Goal: Book appointment/travel/reservation: Book appointment/travel/reservation

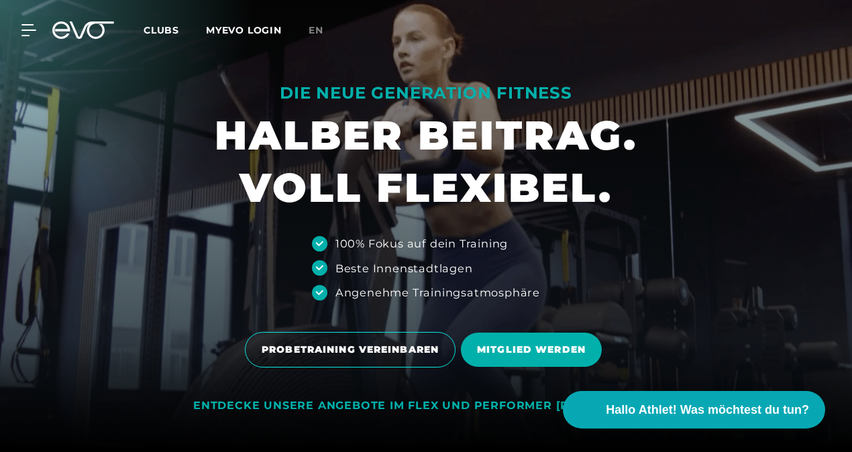
click at [356, 348] on span "PROBETRAINING VEREINBAREN" at bounding box center [350, 350] width 177 height 14
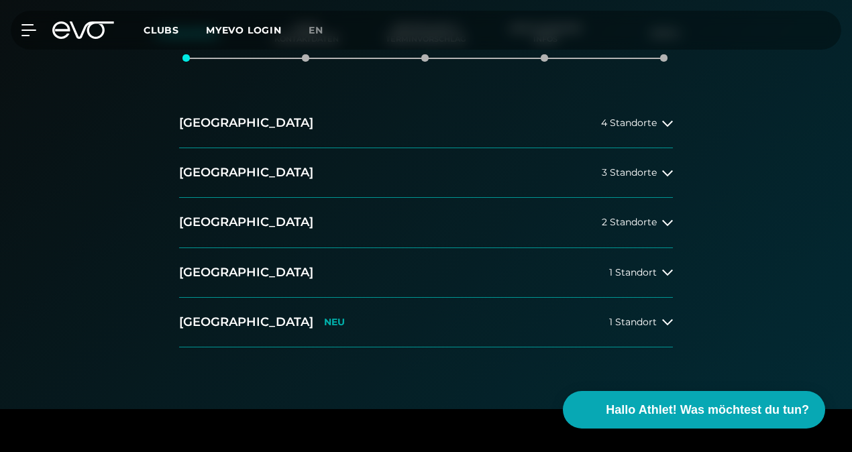
scroll to position [230, 0]
click at [638, 217] on span "2 Standorte" at bounding box center [629, 222] width 55 height 10
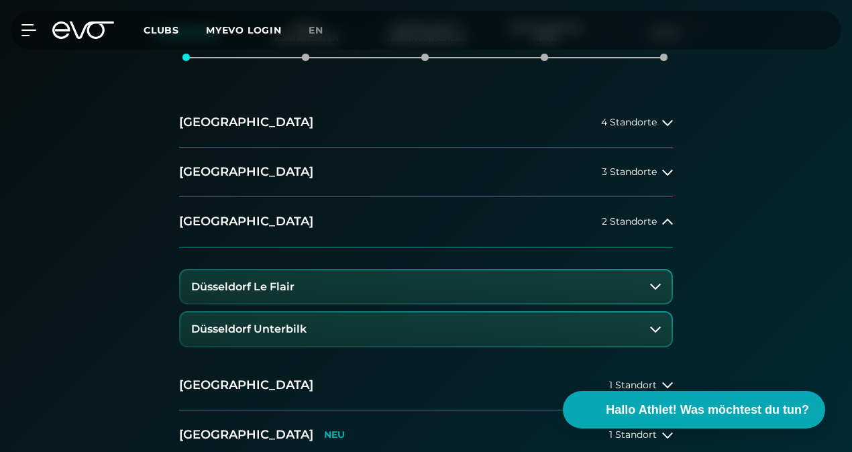
click at [259, 329] on h3 "Düsseldorf Unterbilk" at bounding box center [248, 329] width 115 height 12
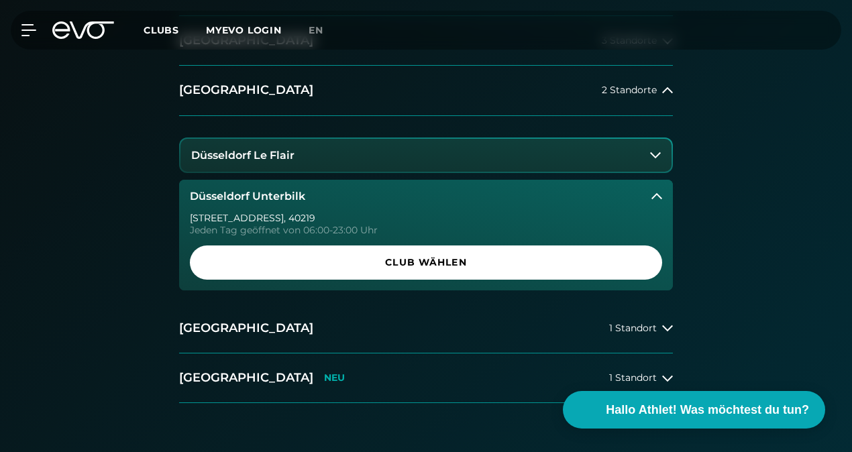
scroll to position [362, 0]
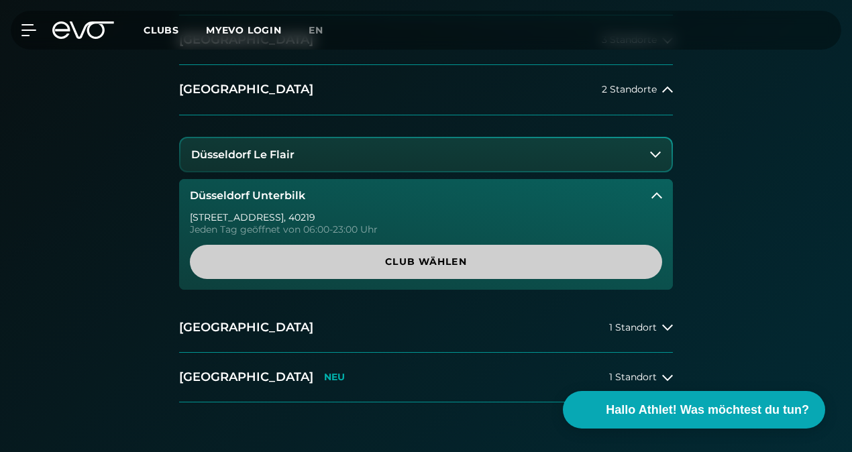
click at [420, 260] on span "Club wählen" at bounding box center [426, 262] width 440 height 14
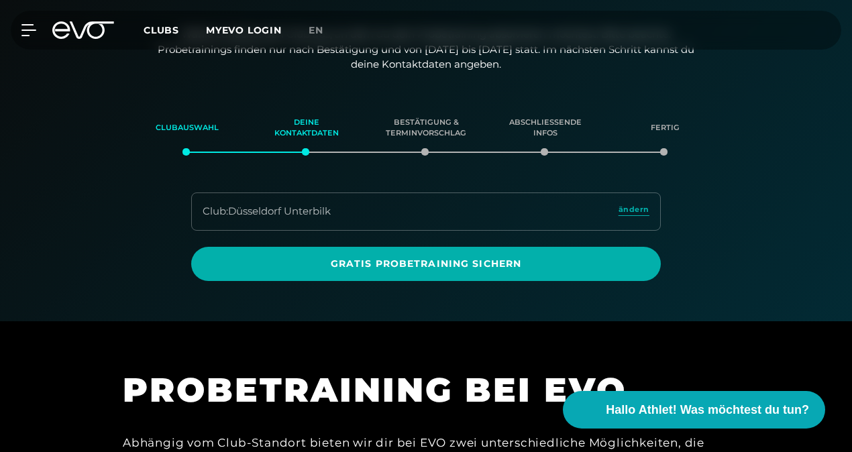
scroll to position [134, 0]
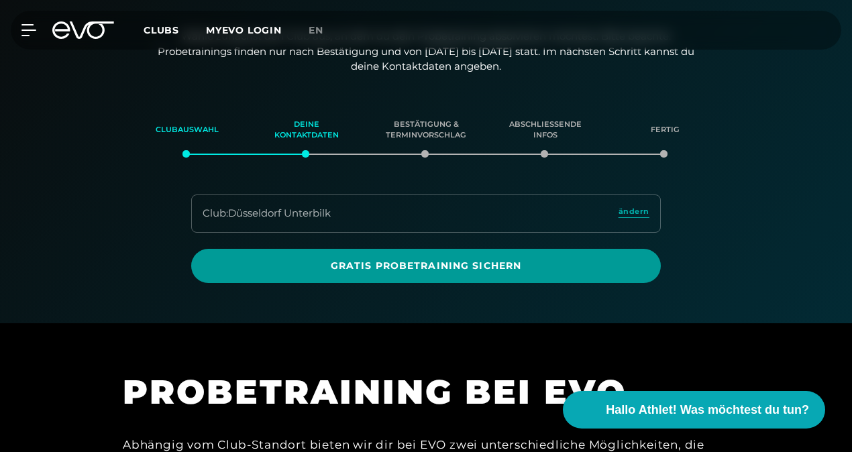
click at [430, 265] on span "Gratis Probetraining sichern" at bounding box center [426, 266] width 438 height 14
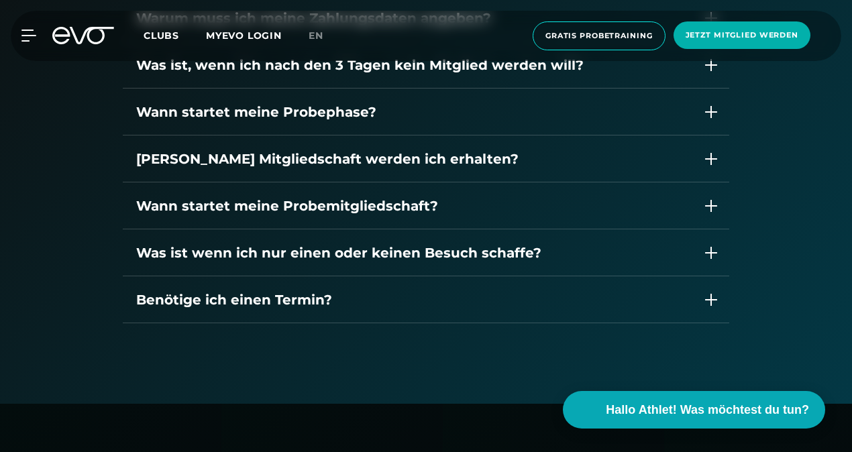
scroll to position [1890, 0]
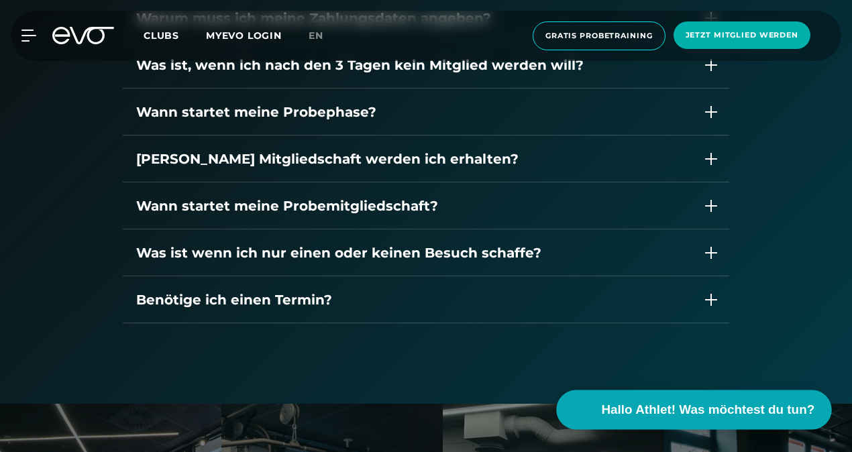
click at [681, 413] on span "Hallo Athlet! Was möchtest du tun?" at bounding box center [708, 410] width 213 height 19
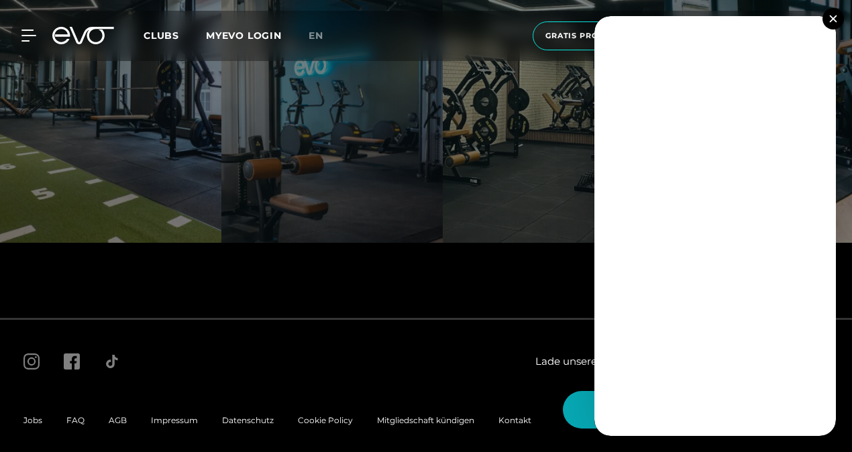
scroll to position [2352, 0]
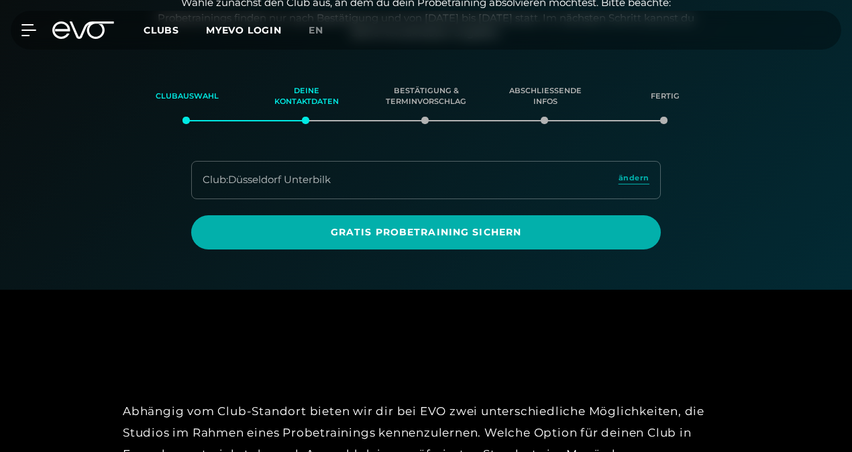
scroll to position [171, 0]
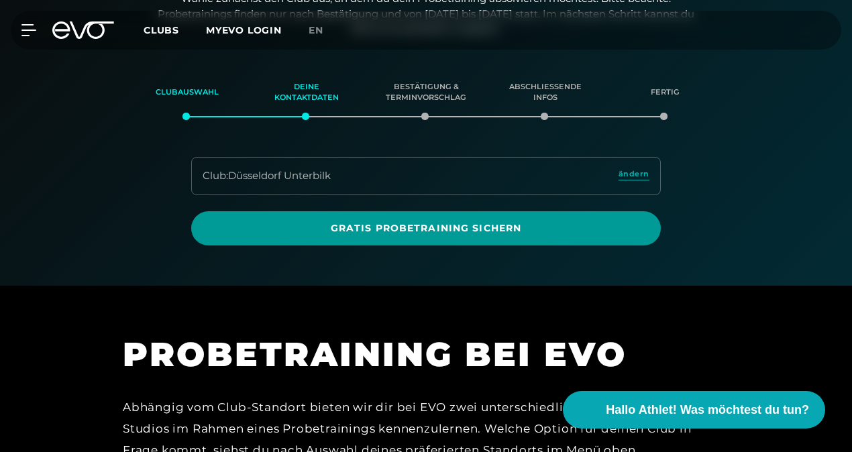
click at [447, 235] on span "Gratis Probetraining sichern" at bounding box center [426, 228] width 470 height 34
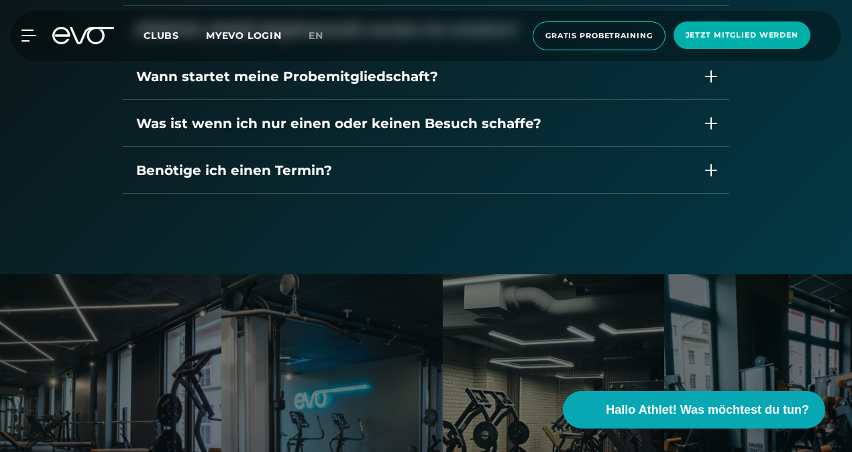
scroll to position [2015, 0]
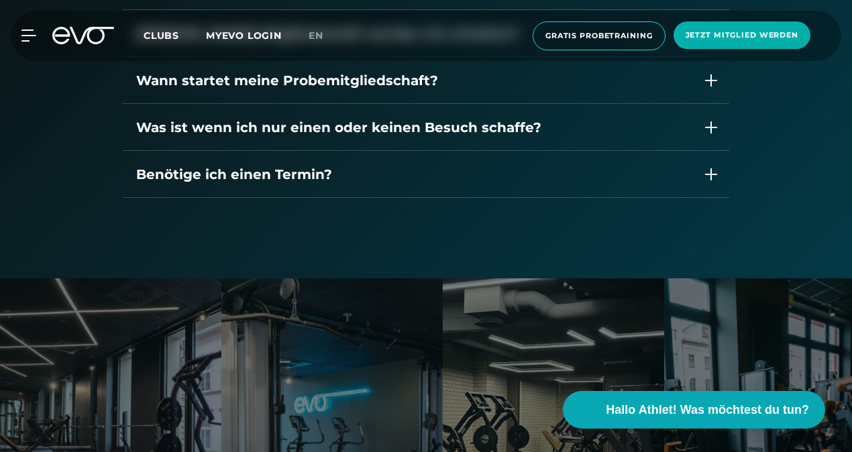
click at [287, 161] on div "Benötige ich einen Termin?" at bounding box center [426, 174] width 607 height 47
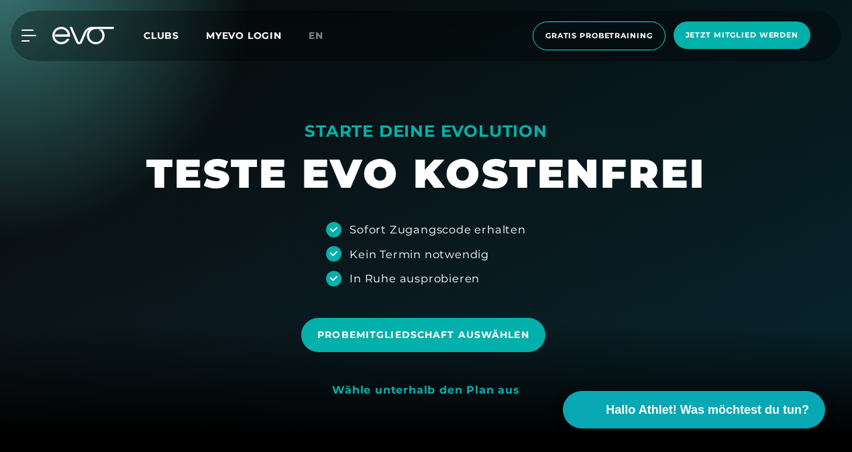
scroll to position [0, 0]
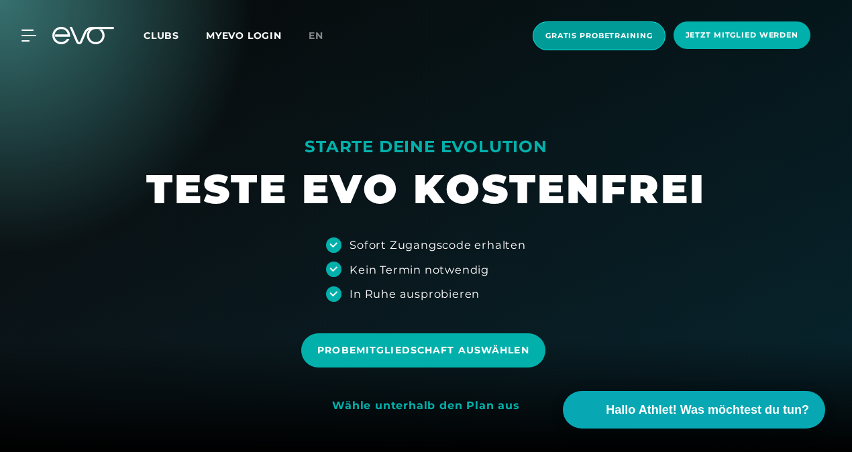
click at [588, 27] on span "Gratis Probetraining" at bounding box center [599, 35] width 133 height 29
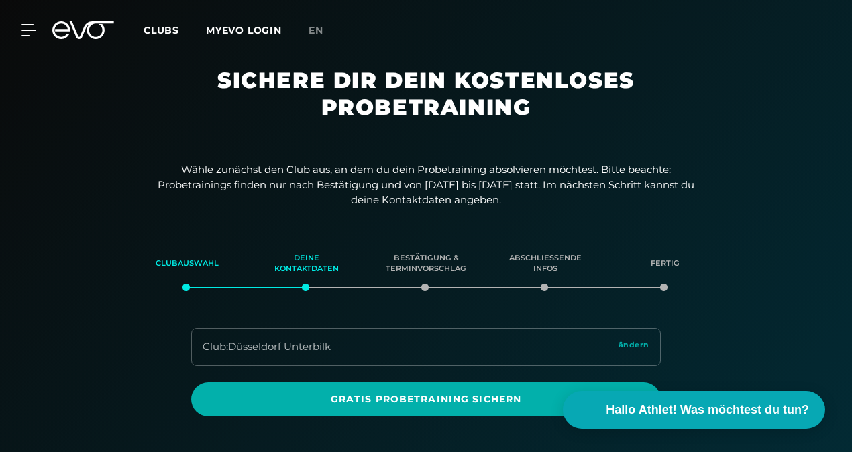
click at [160, 26] on span "Clubs" at bounding box center [162, 30] width 36 height 12
